Goal: Task Accomplishment & Management: Use online tool/utility

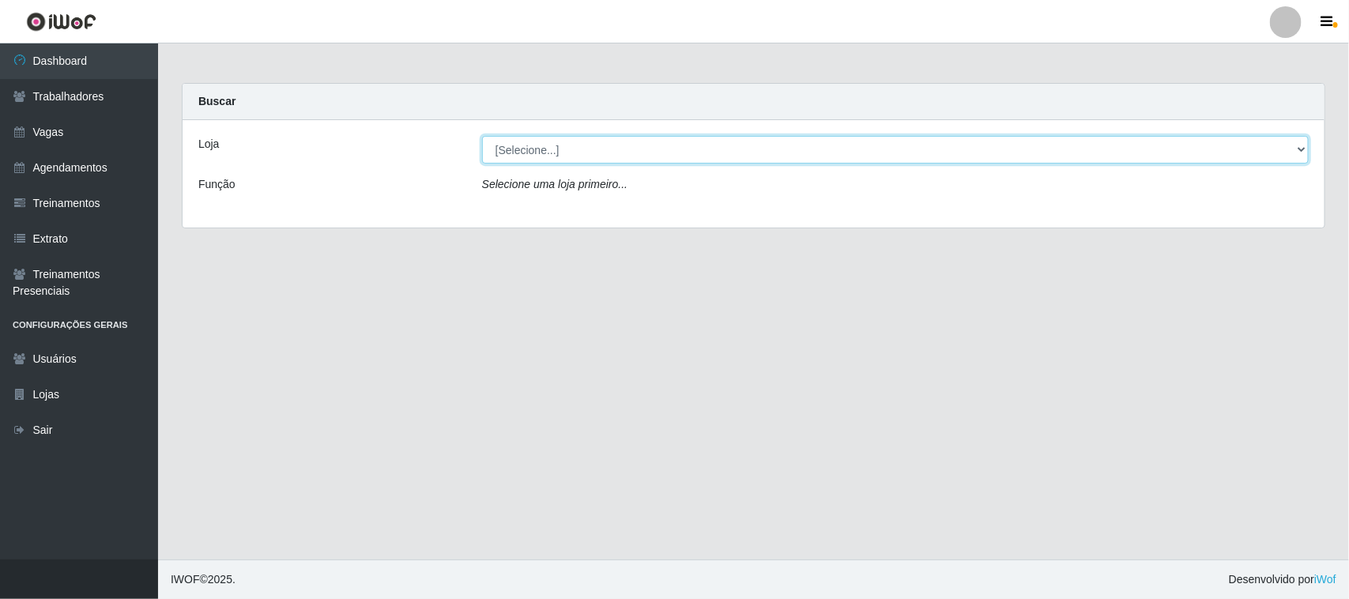
click at [624, 151] on select "[Selecione...] Nordestão - [GEOGRAPHIC_DATA]" at bounding box center [895, 150] width 827 height 28
select select "382"
click at [482, 136] on select "[Selecione...] Nordestão - [GEOGRAPHIC_DATA]" at bounding box center [895, 150] width 827 height 28
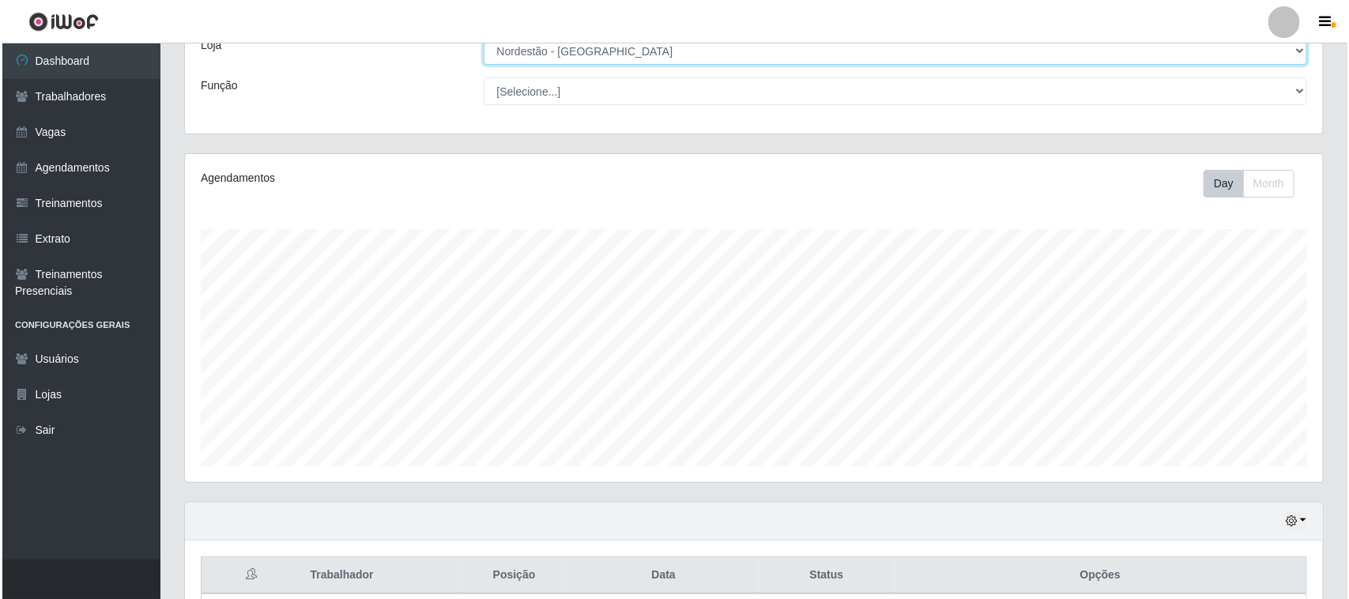
scroll to position [452, 0]
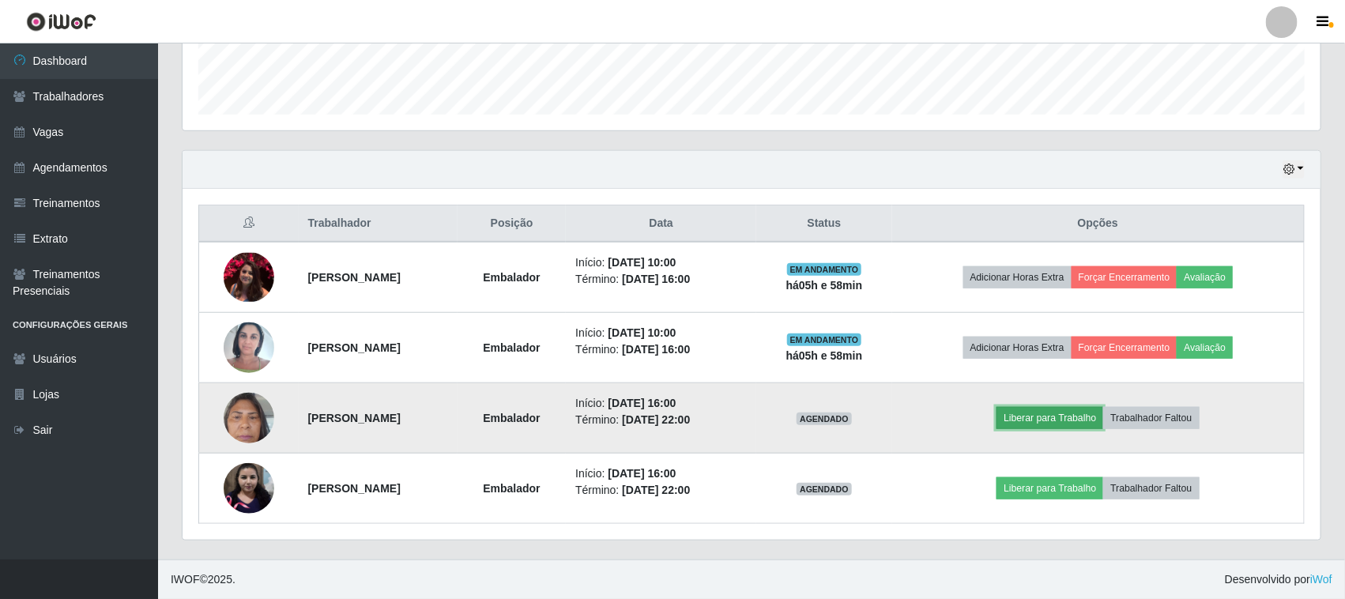
click at [624, 352] on button "Liberar para Trabalho" at bounding box center [1050, 418] width 107 height 22
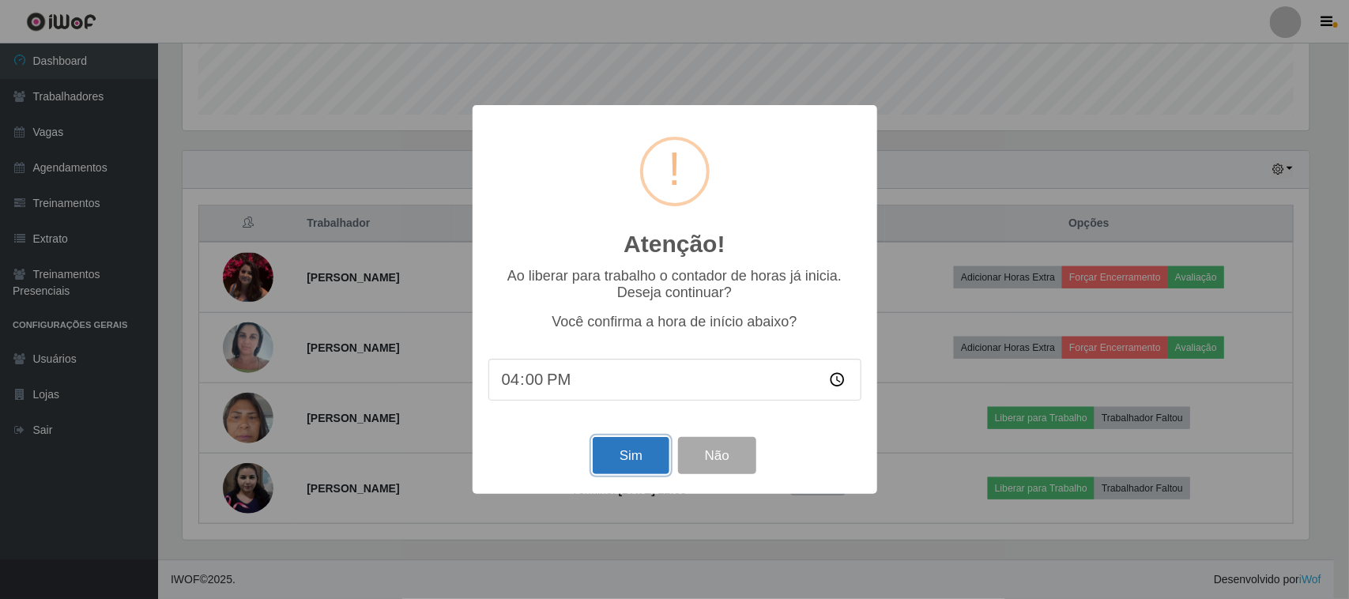
click at [623, 352] on button "Sim" at bounding box center [631, 455] width 77 height 37
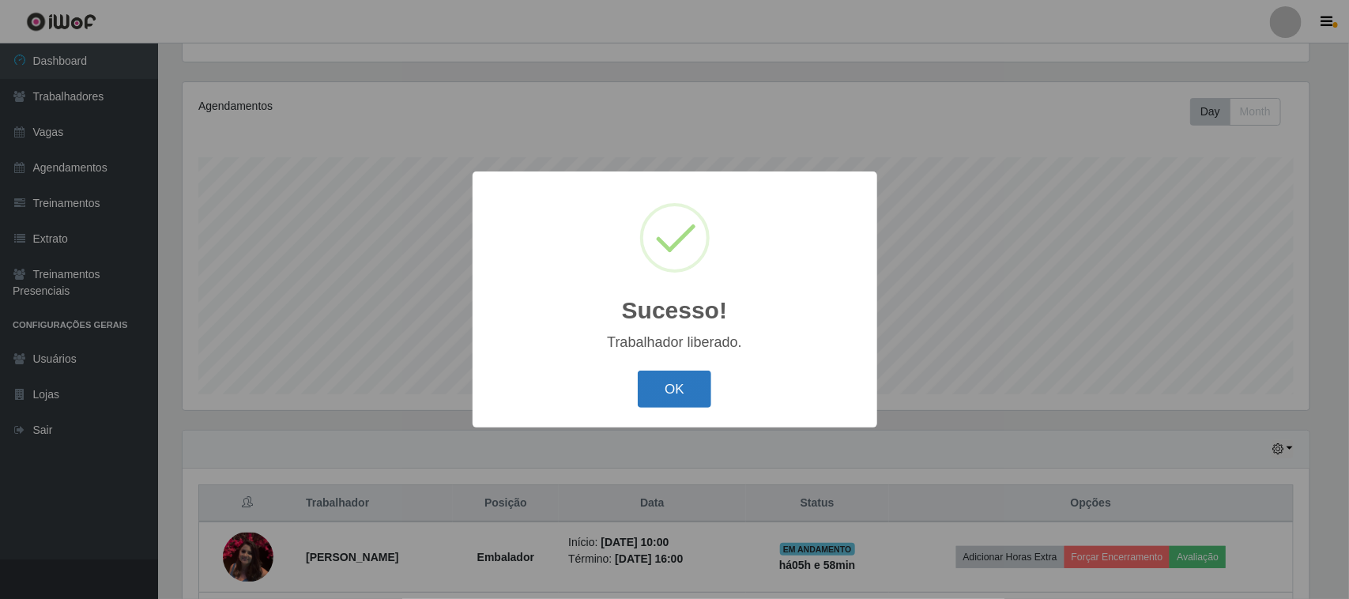
click at [624, 352] on button "OK" at bounding box center [675, 389] width 74 height 37
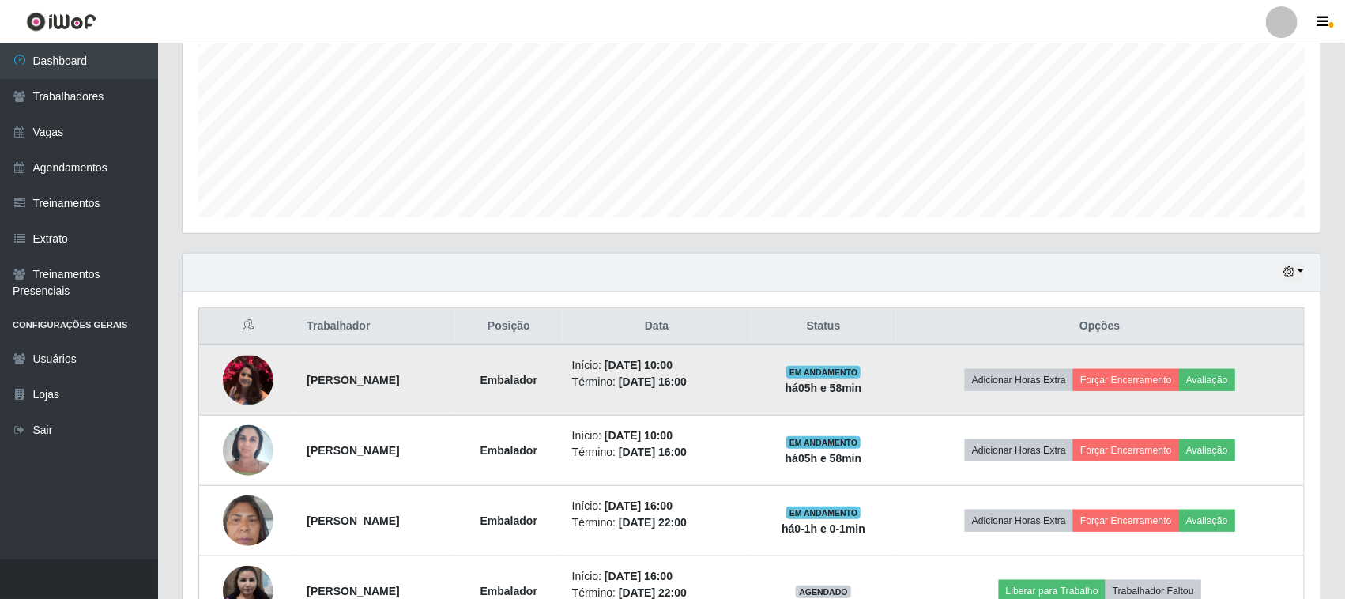
scroll to position [452, 0]
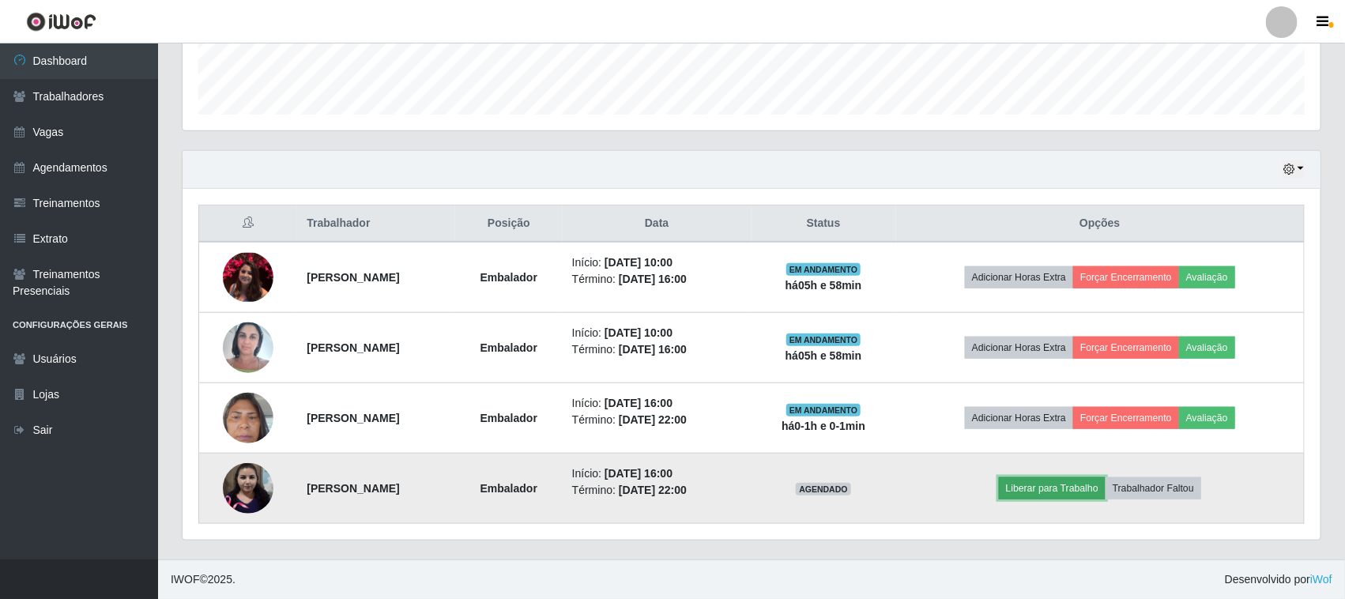
click at [624, 352] on button "Liberar para Trabalho" at bounding box center [1052, 488] width 107 height 22
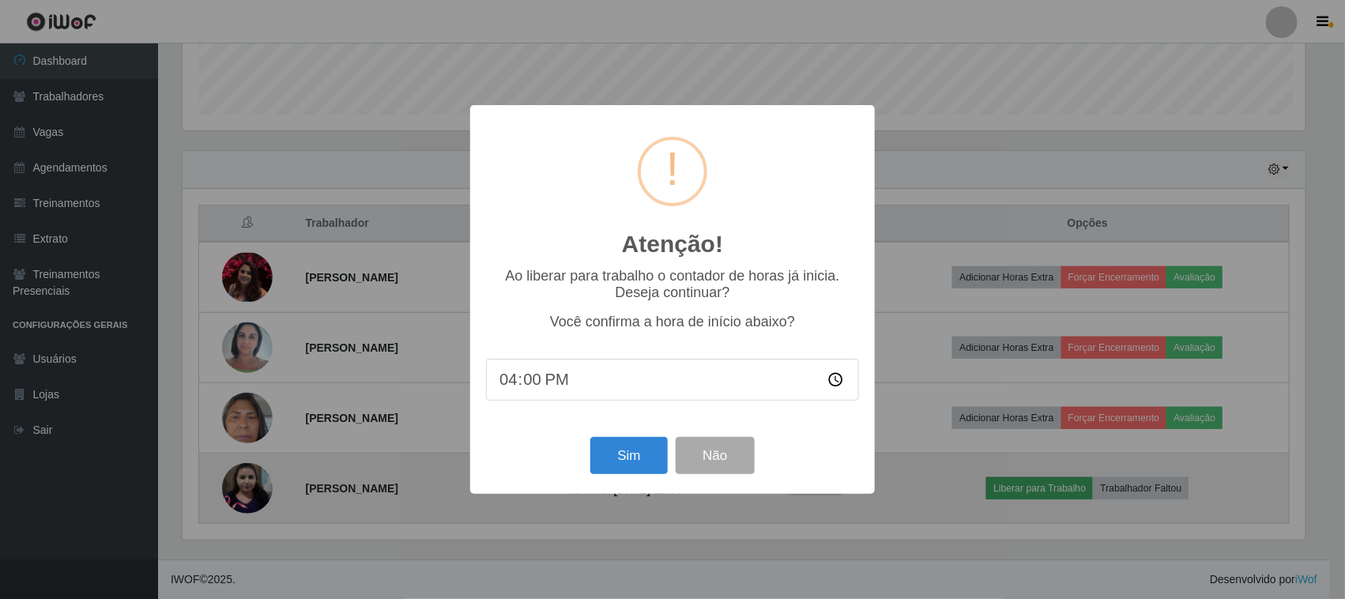
scroll to position [329, 1127]
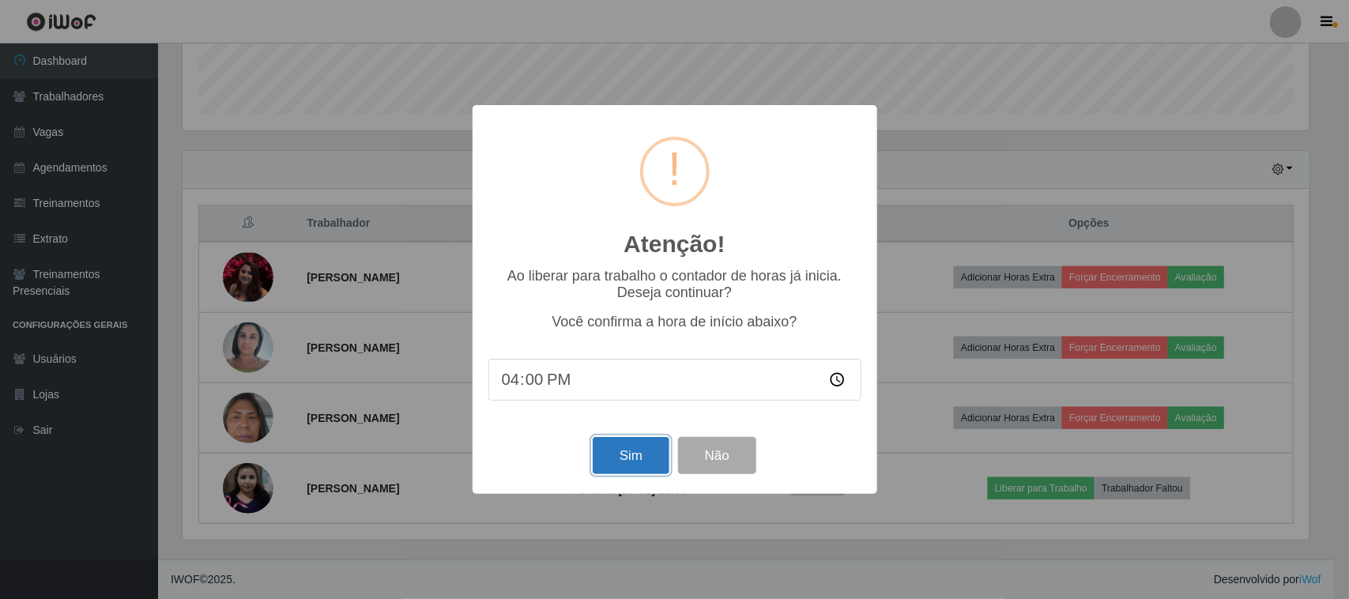
click at [624, 352] on button "Sim" at bounding box center [631, 455] width 77 height 37
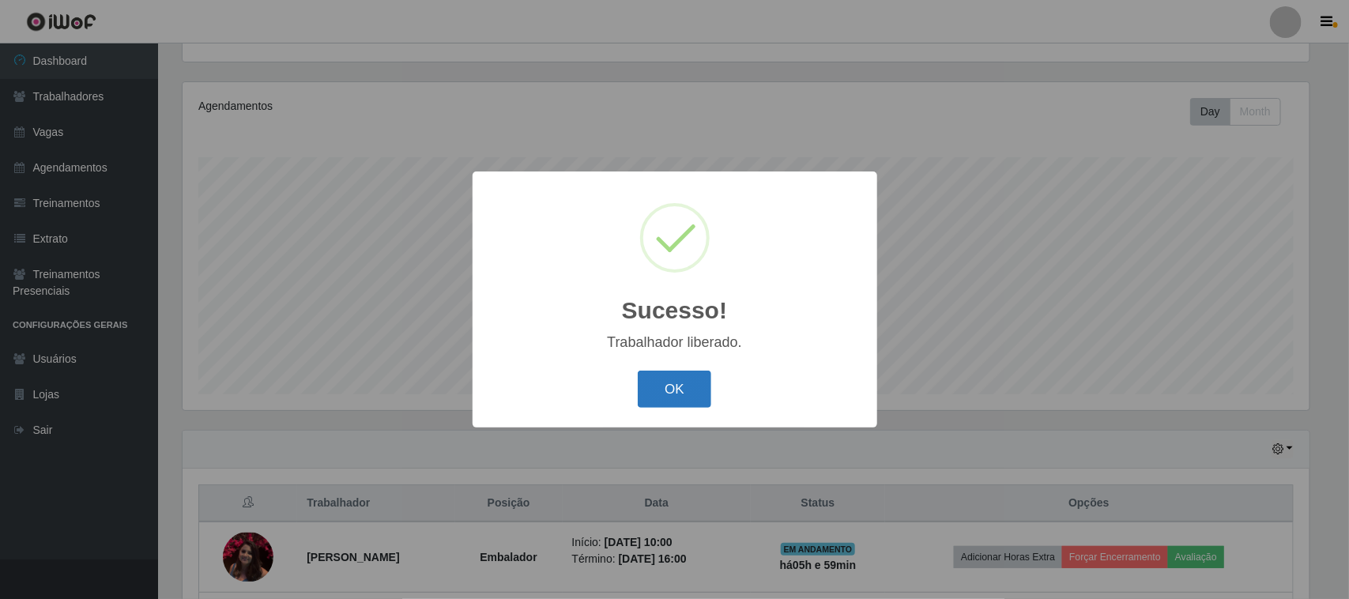
click at [624, 352] on button "OK" at bounding box center [675, 389] width 74 height 37
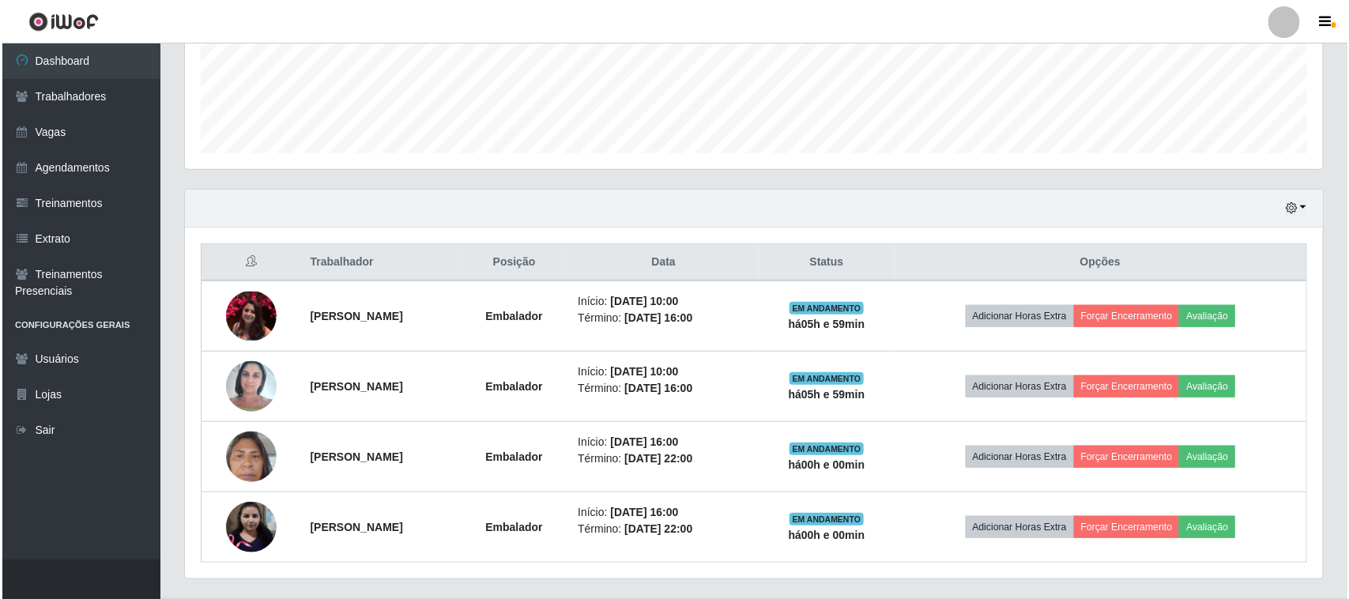
scroll to position [452, 0]
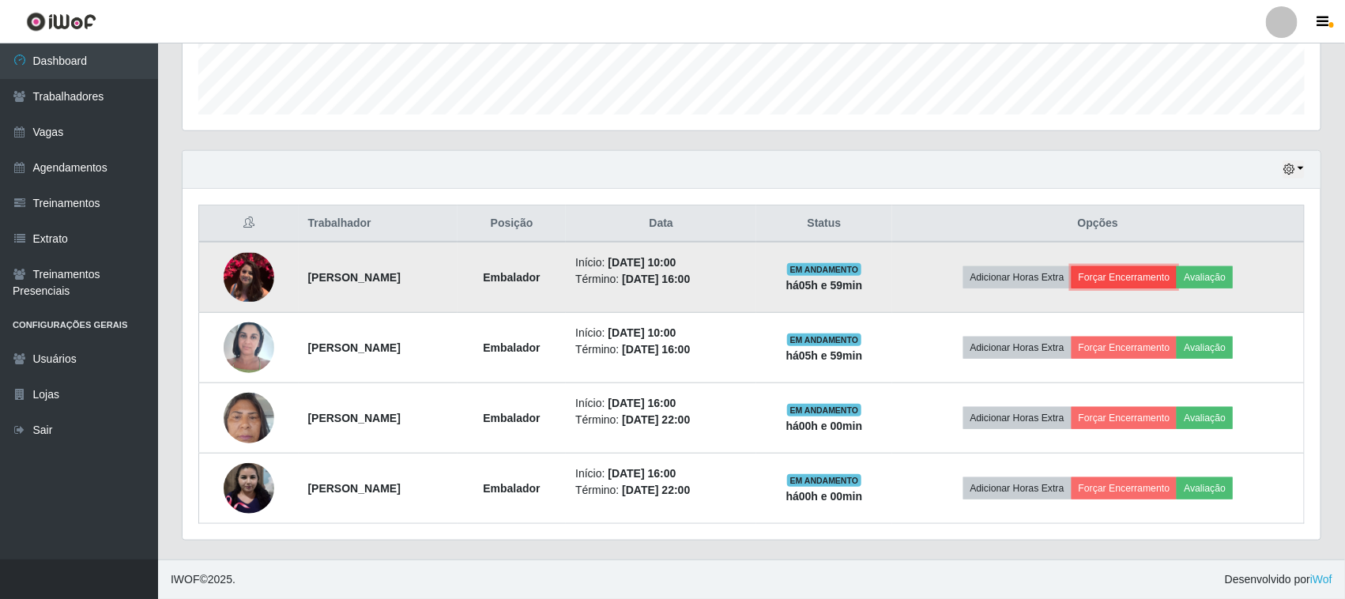
click at [624, 288] on button "Forçar Encerramento" at bounding box center [1125, 277] width 106 height 22
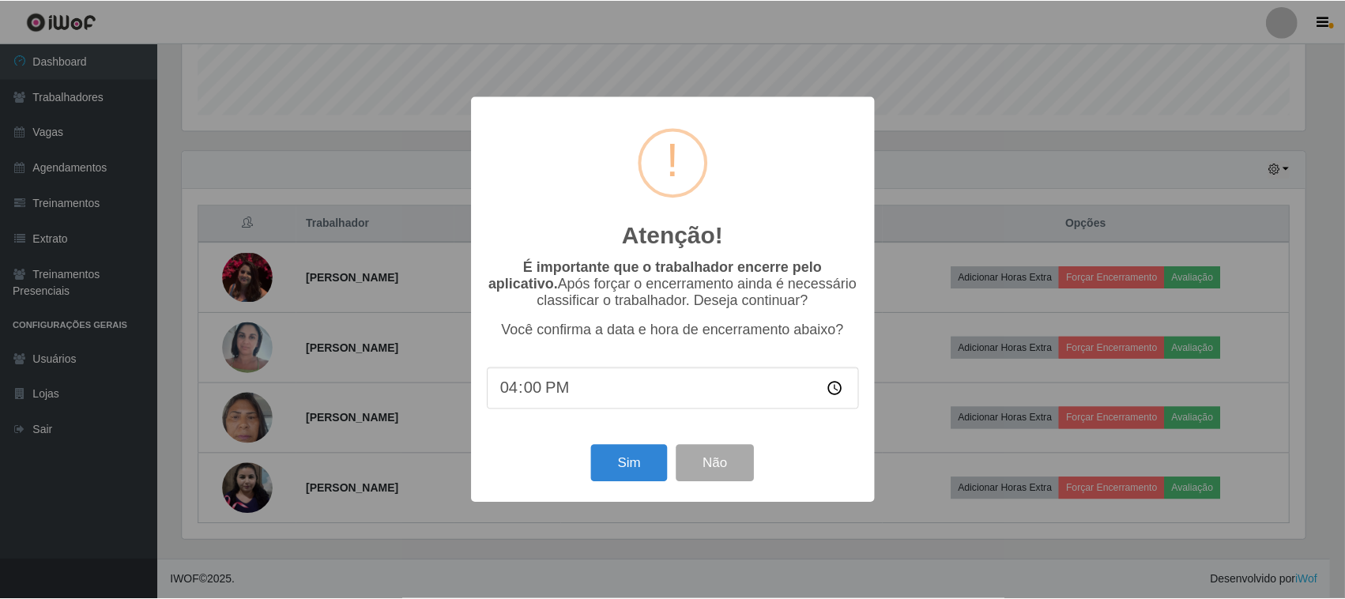
scroll to position [329, 1127]
click at [617, 352] on button "Sim" at bounding box center [631, 463] width 77 height 37
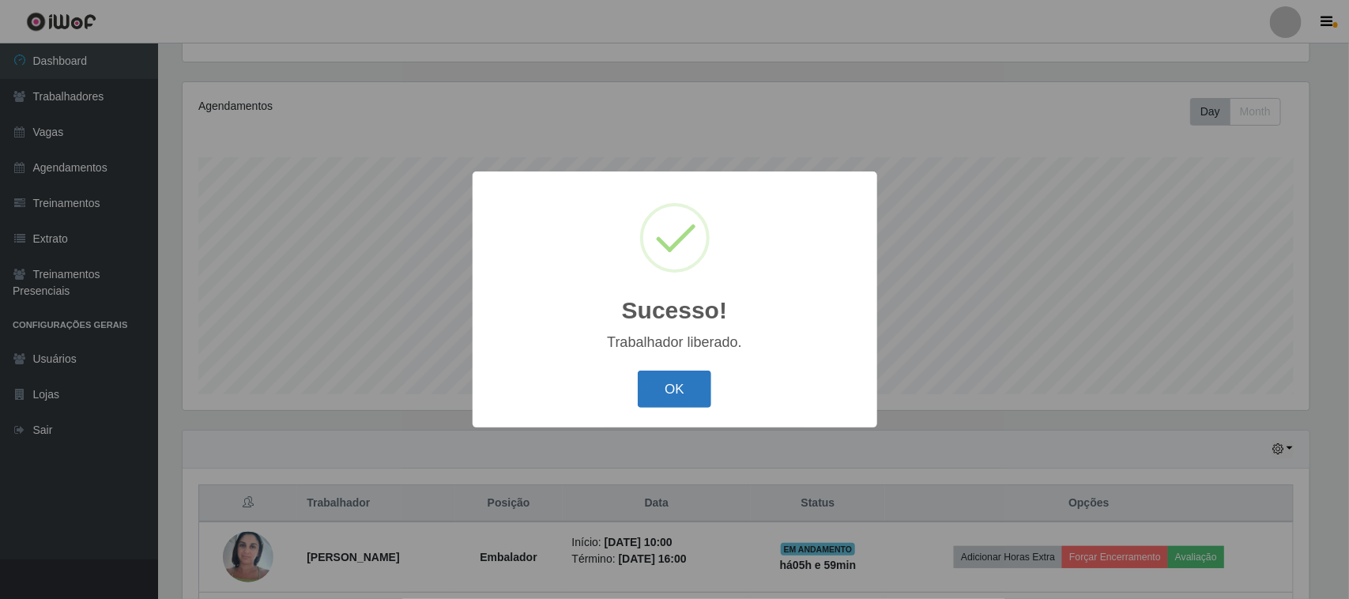
click at [624, 352] on button "OK" at bounding box center [675, 389] width 74 height 37
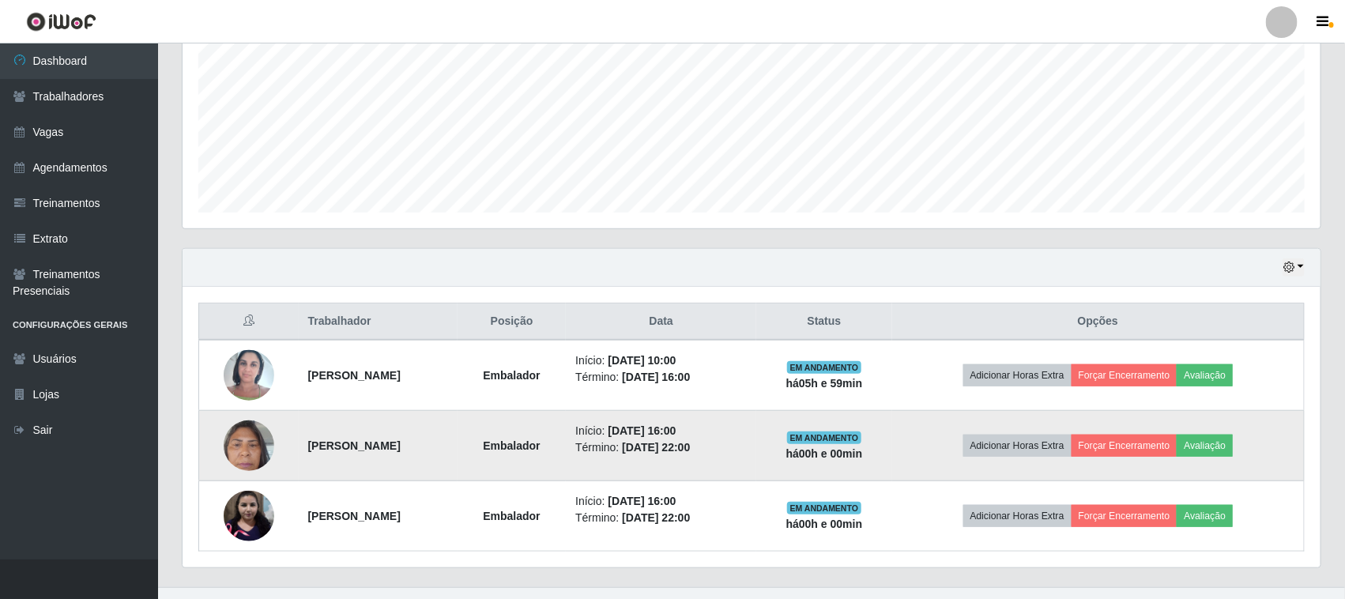
scroll to position [368, 0]
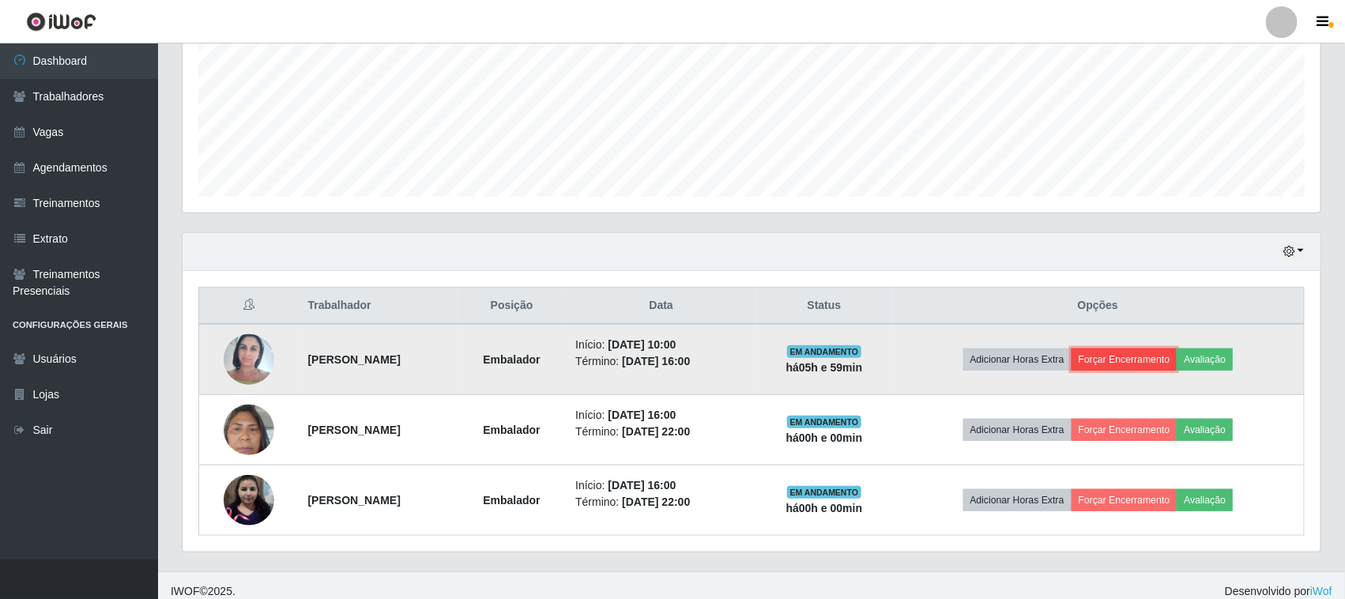
click at [624, 352] on button "Forçar Encerramento" at bounding box center [1125, 360] width 106 height 22
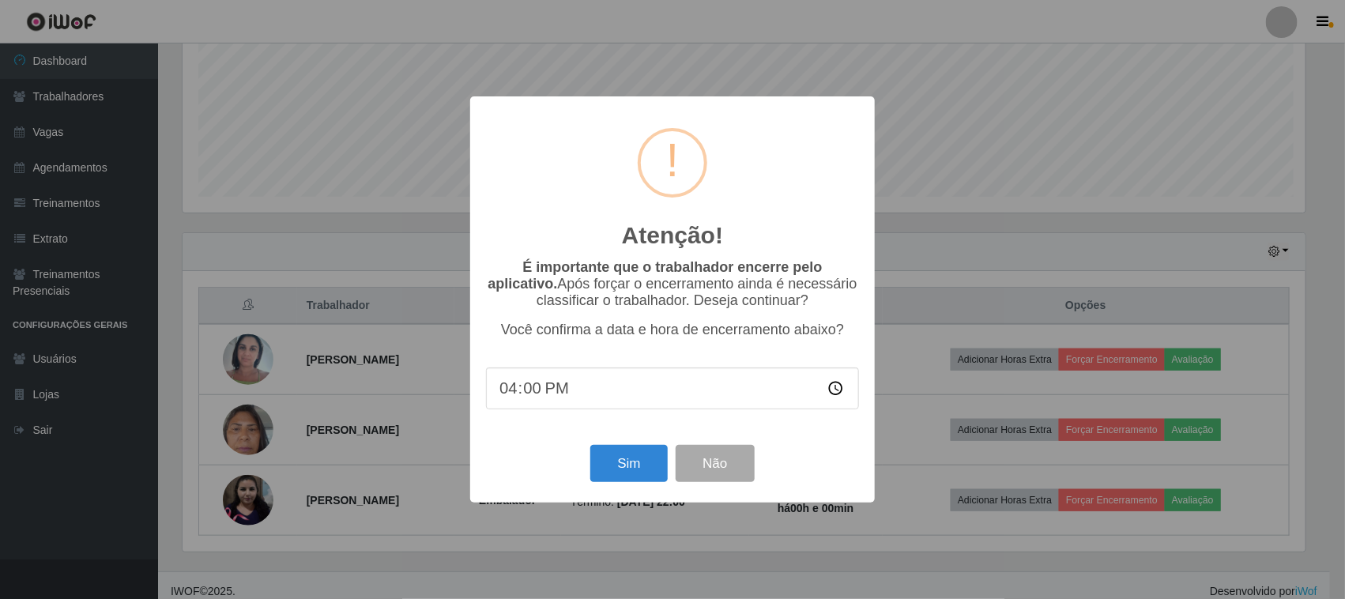
scroll to position [0, 0]
click at [624, 352] on button "Sim" at bounding box center [631, 463] width 77 height 37
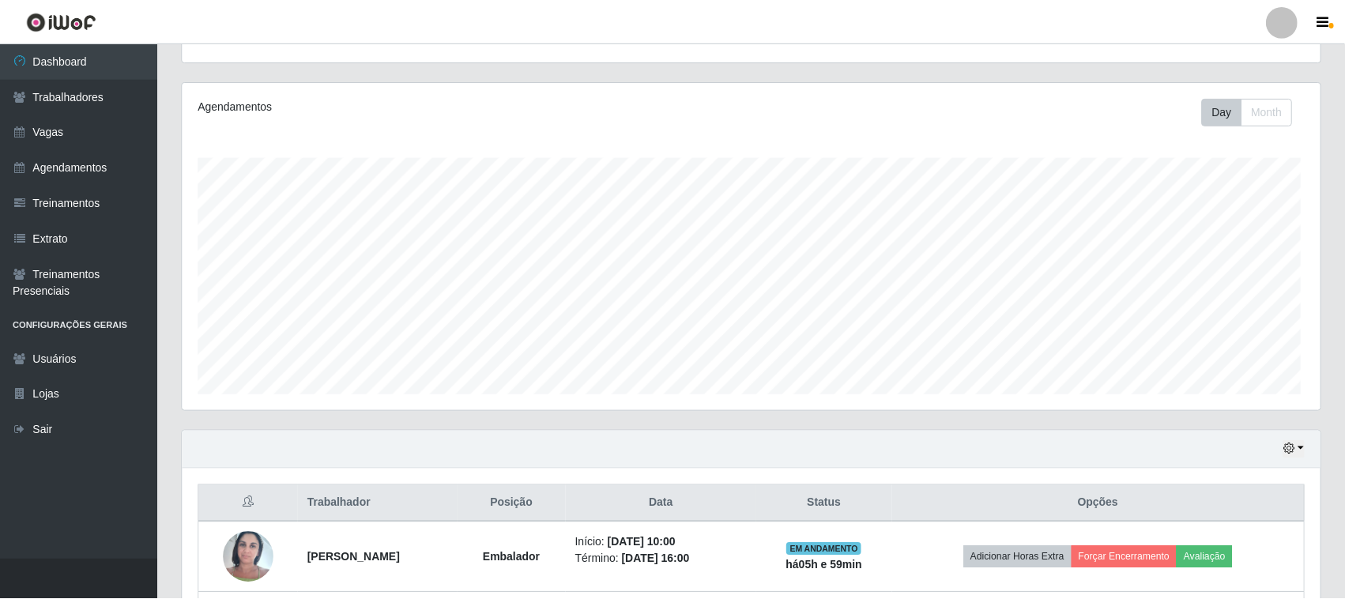
scroll to position [329, 1127]
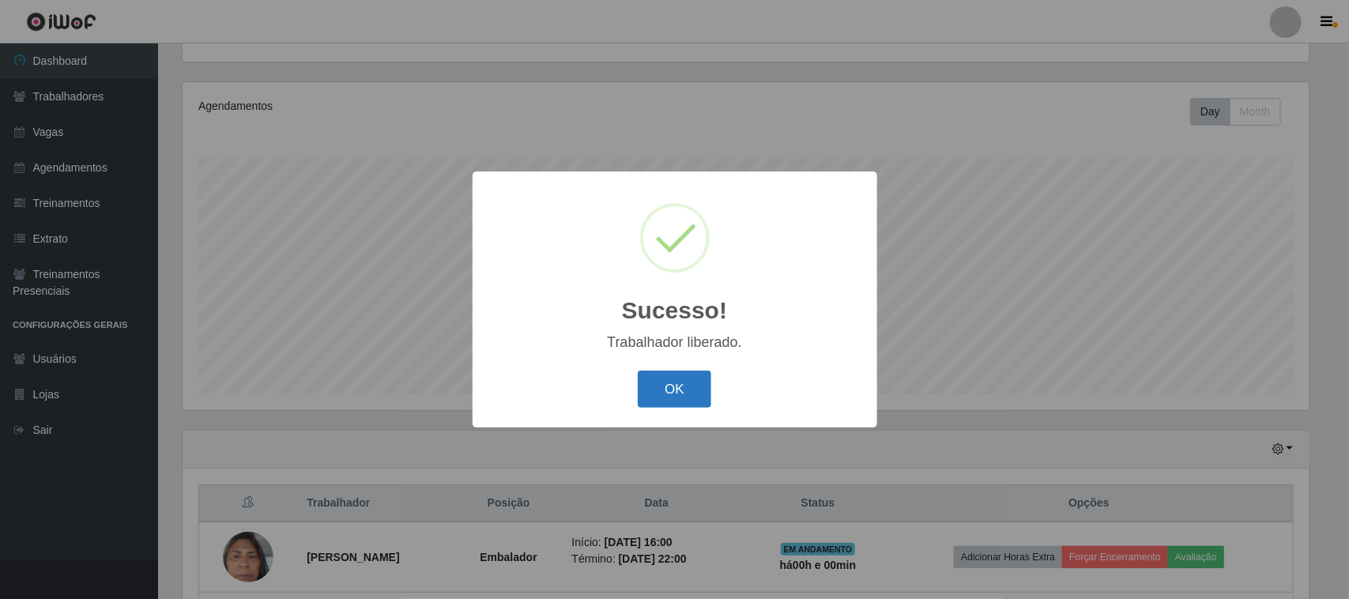
click at [624, 352] on button "OK" at bounding box center [675, 389] width 74 height 37
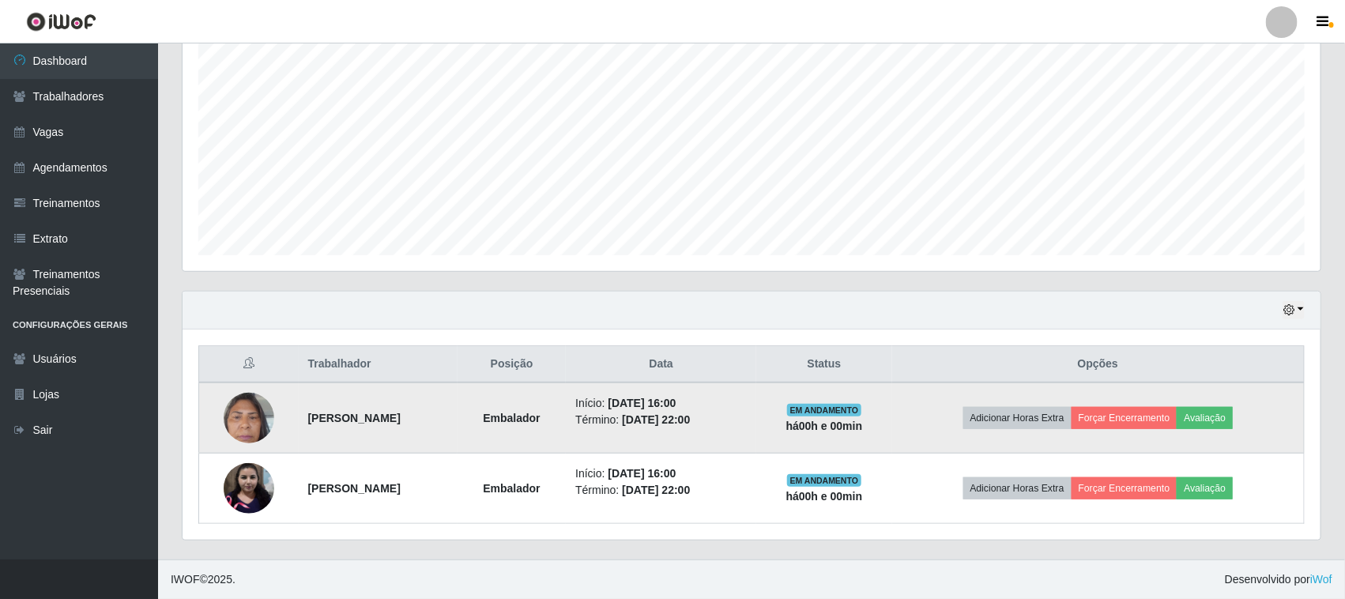
scroll to position [311, 0]
